Goal: Task Accomplishment & Management: Manage account settings

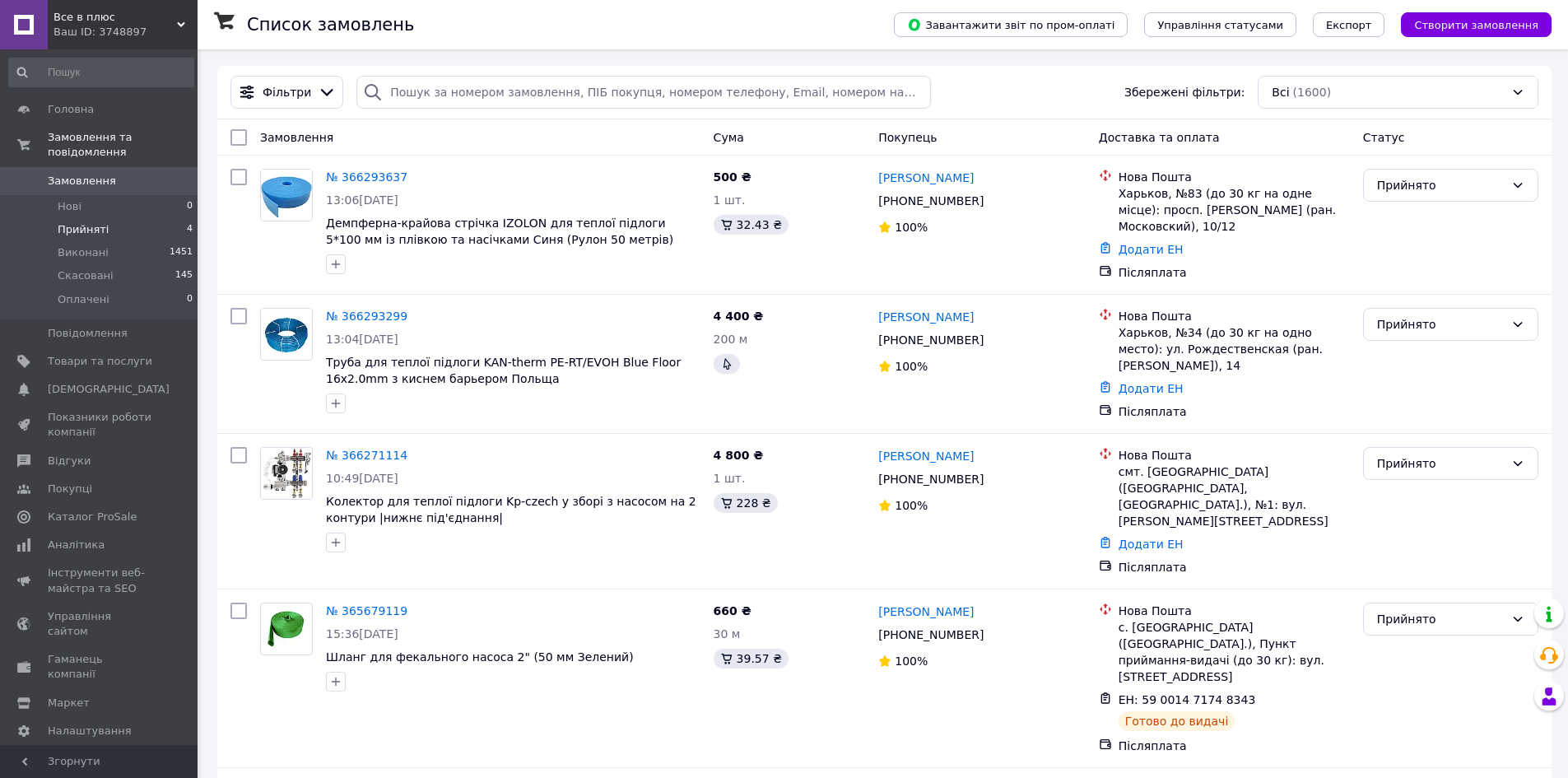
click at [100, 222] on span "Прийняті" at bounding box center [83, 229] width 51 height 15
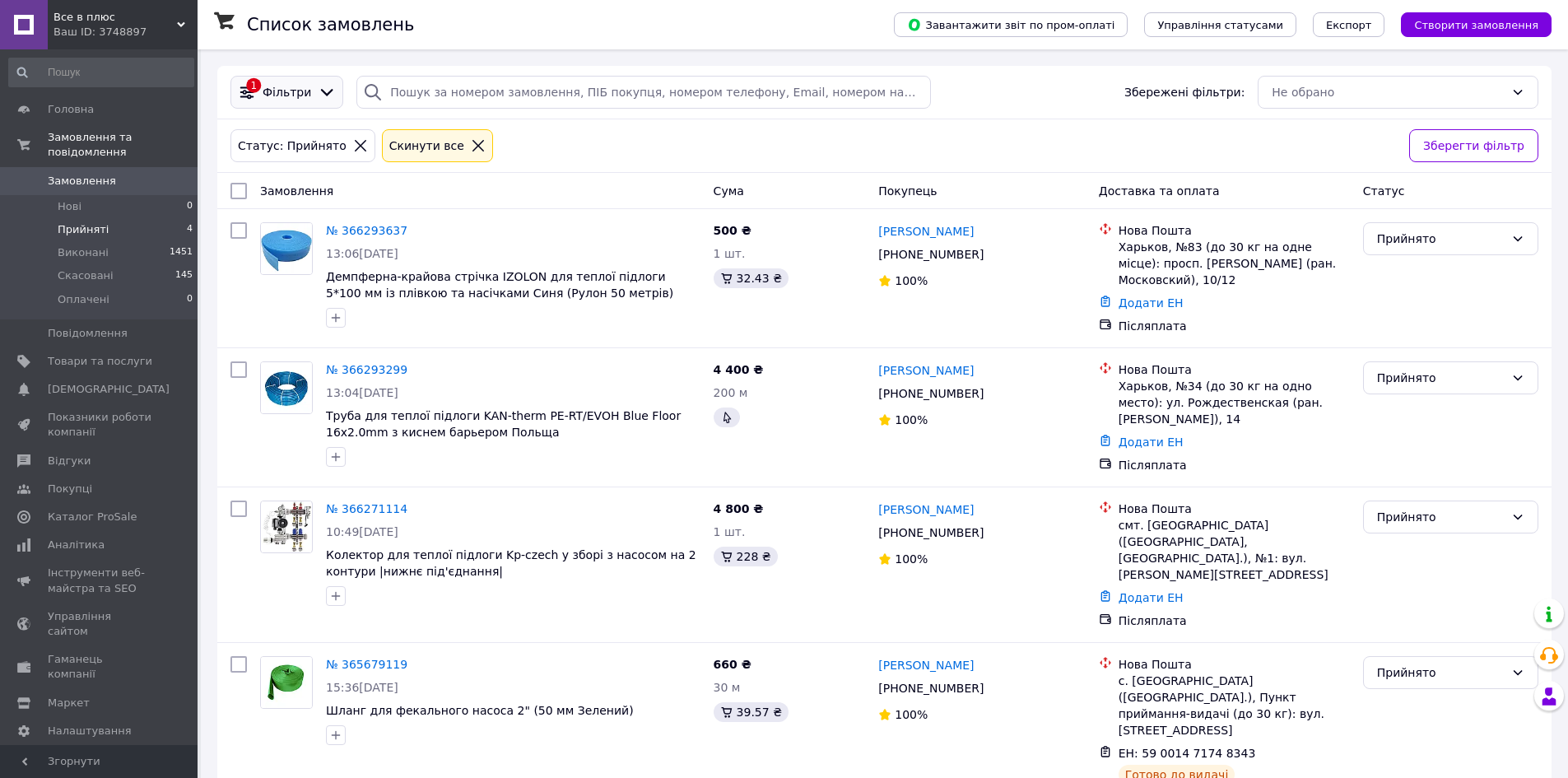
click at [279, 93] on span "Фільтри" at bounding box center [287, 92] width 49 height 16
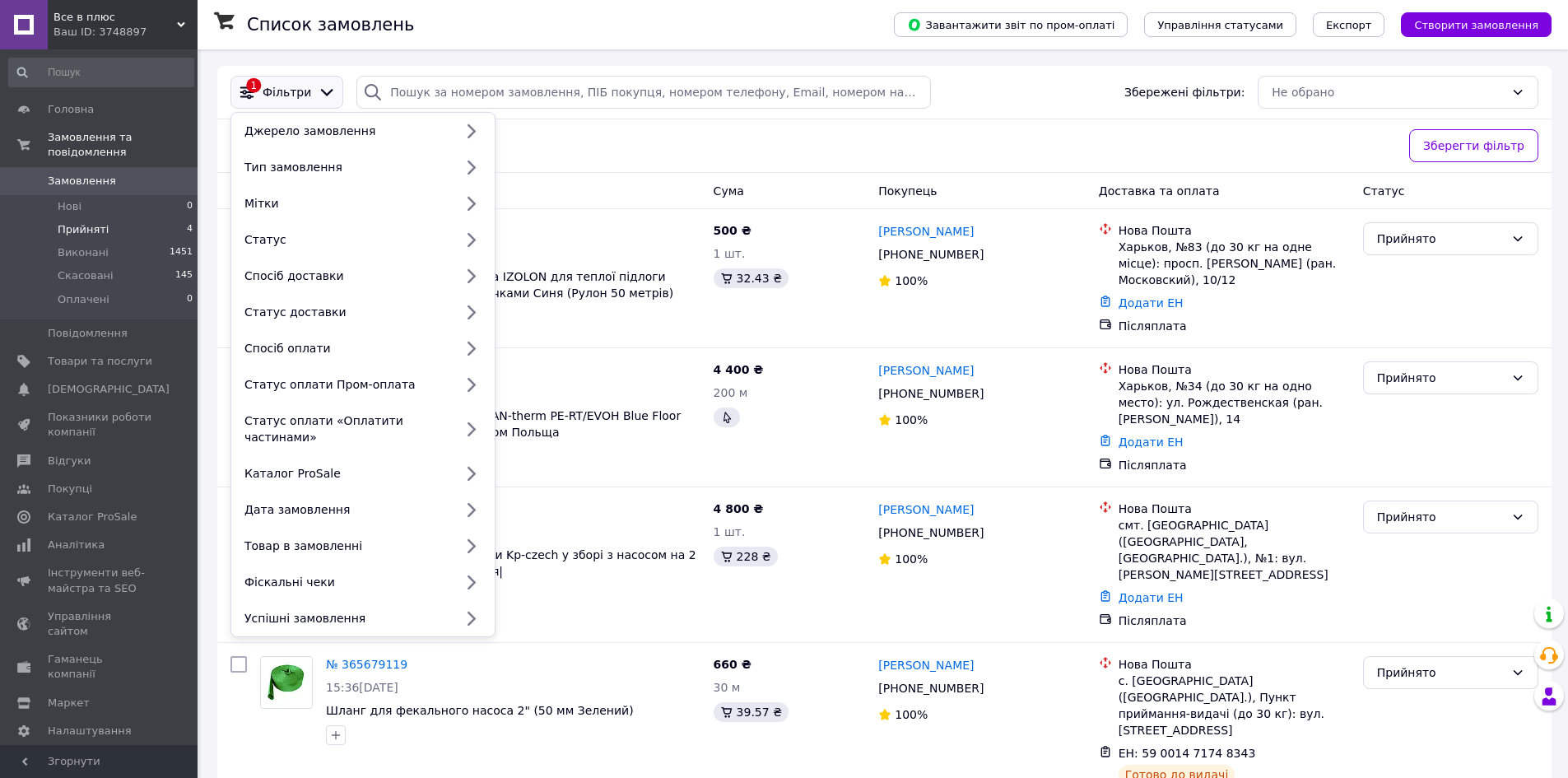
click at [78, 222] on span "Прийняті" at bounding box center [83, 229] width 51 height 15
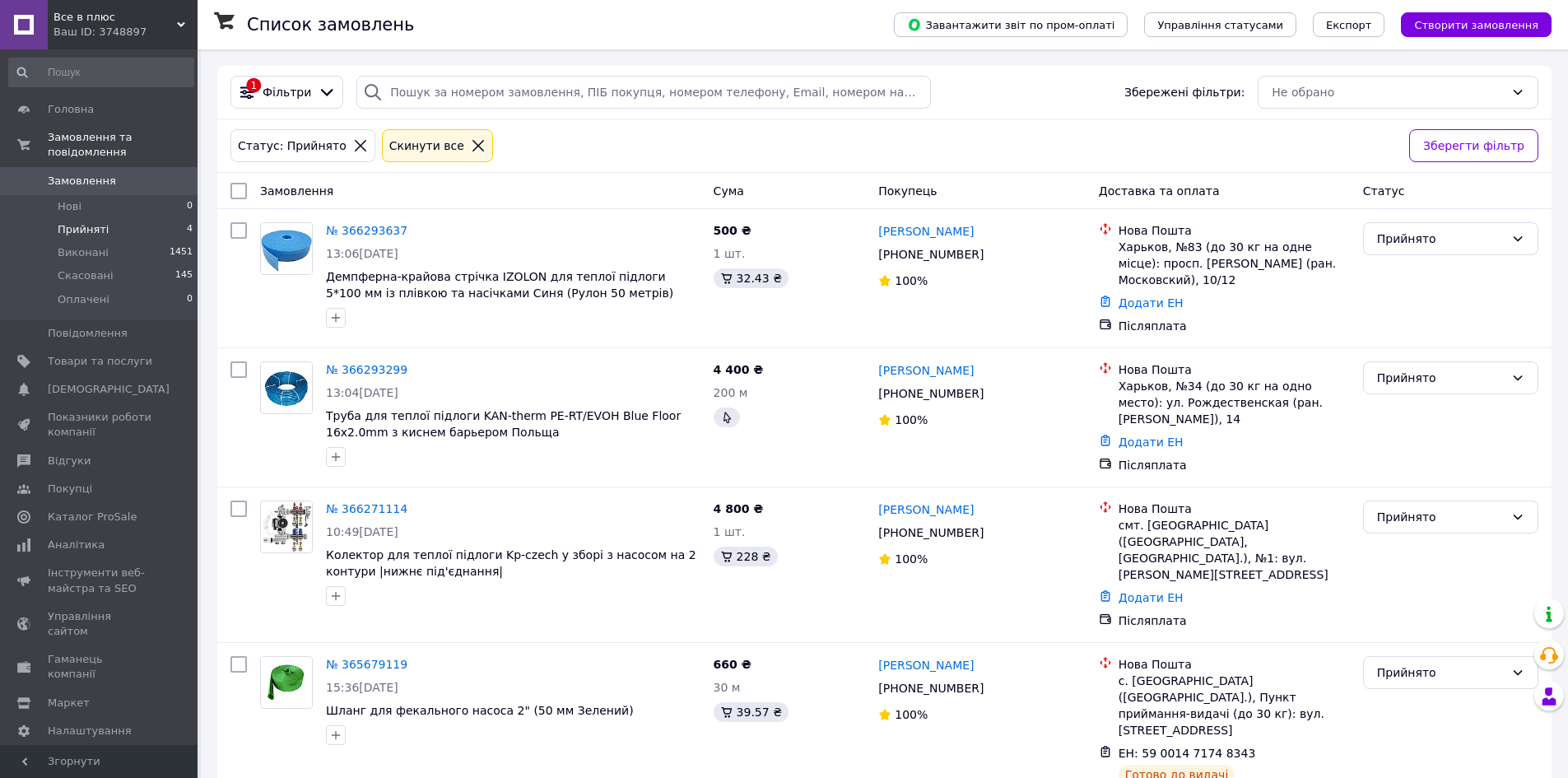
click at [25, 34] on link at bounding box center [24, 24] width 48 height 49
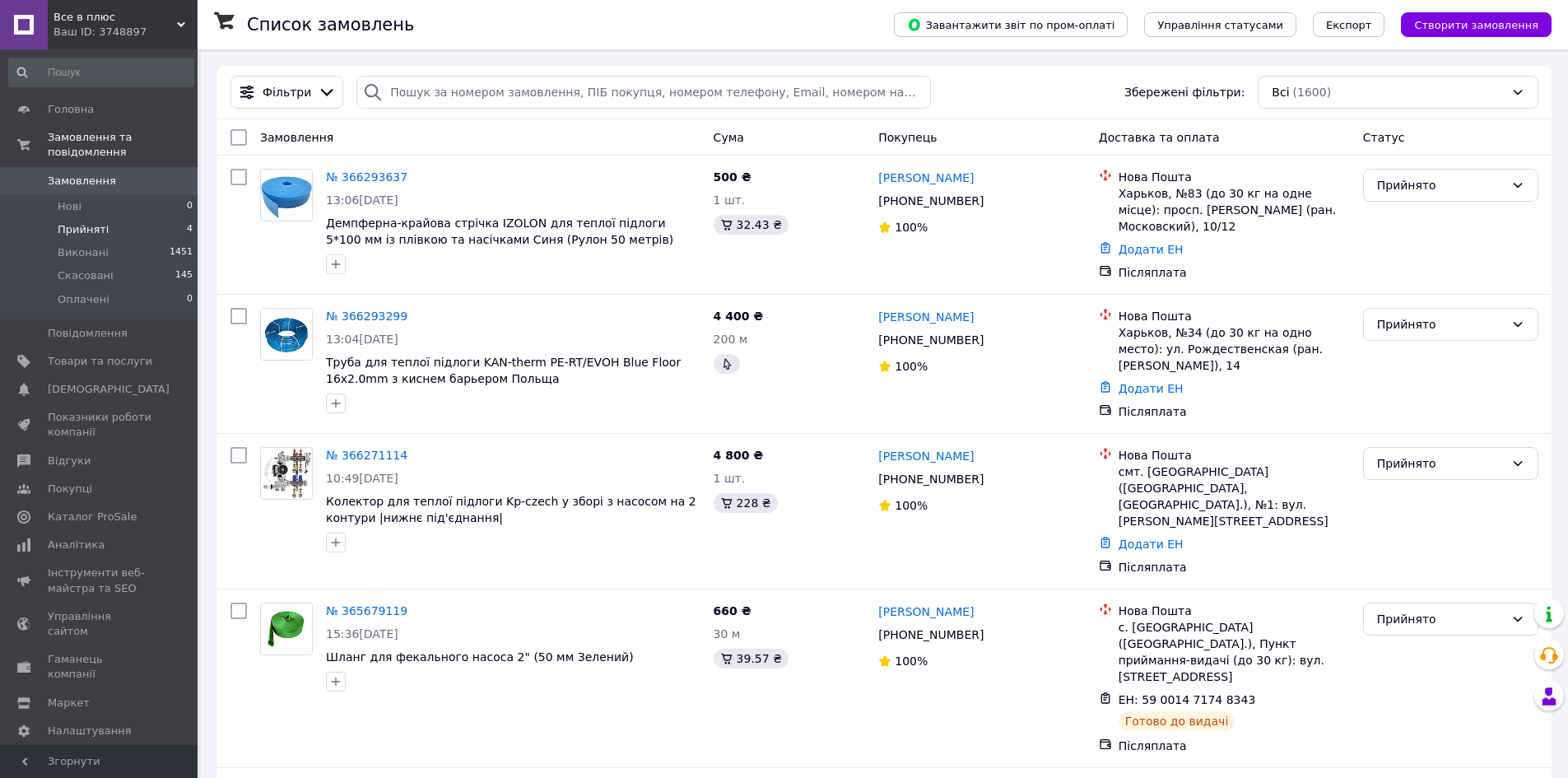
click at [90, 222] on span "Прийняті" at bounding box center [83, 229] width 51 height 15
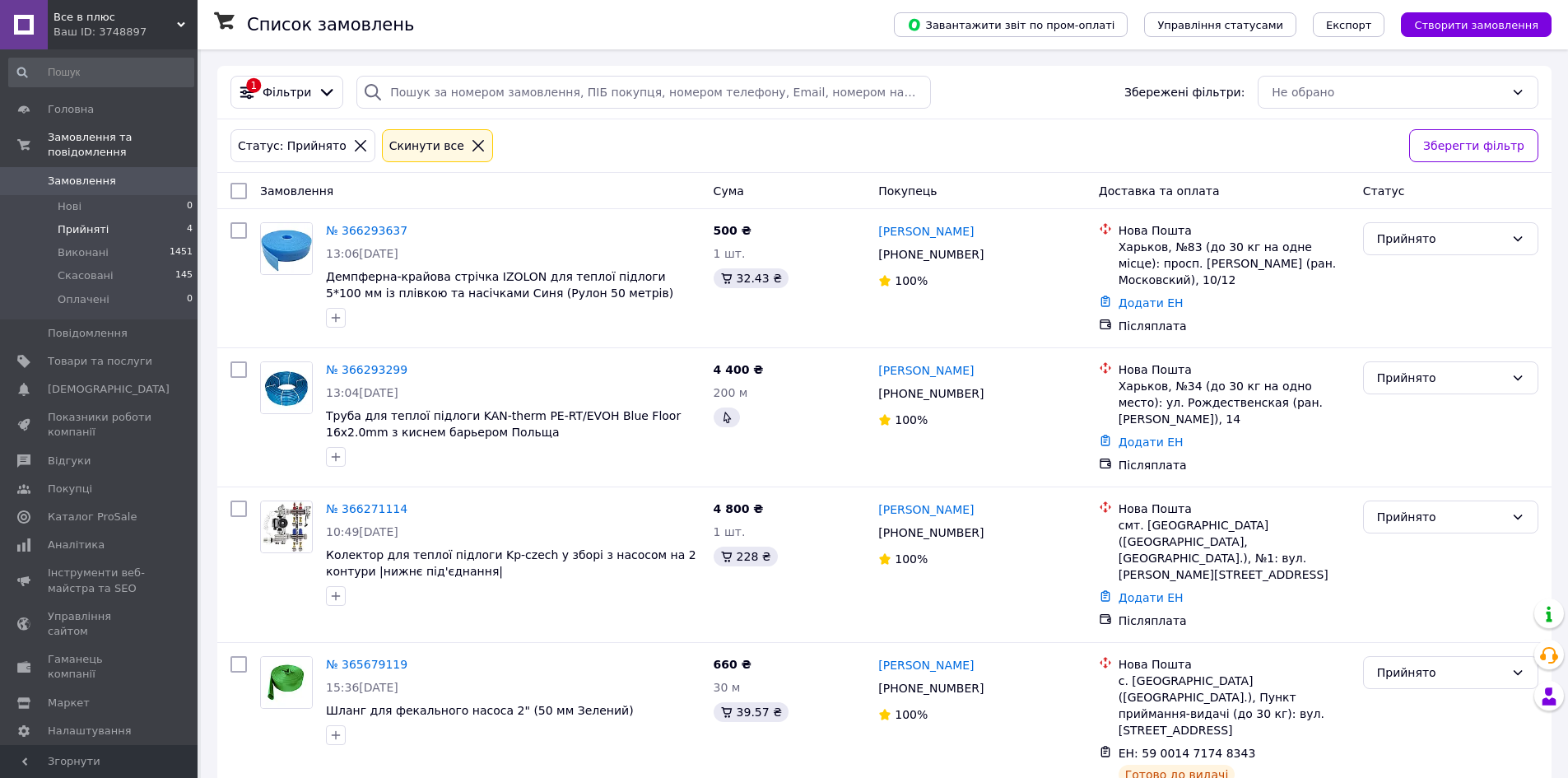
click at [19, 24] on link at bounding box center [24, 24] width 48 height 49
